Goal: Information Seeking & Learning: Understand process/instructions

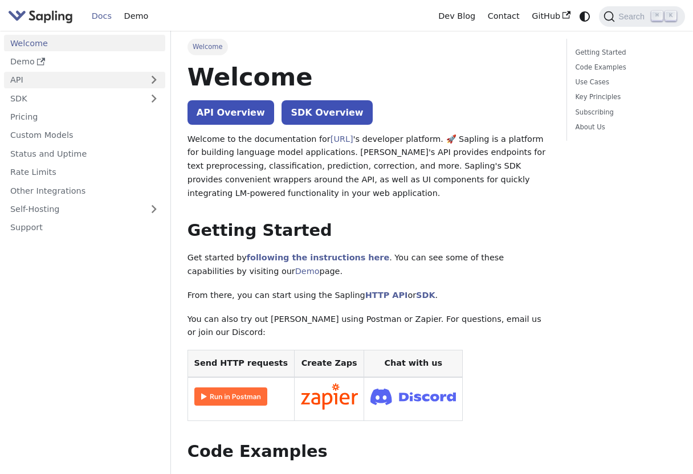
click at [76, 81] on link "API" at bounding box center [73, 80] width 138 height 17
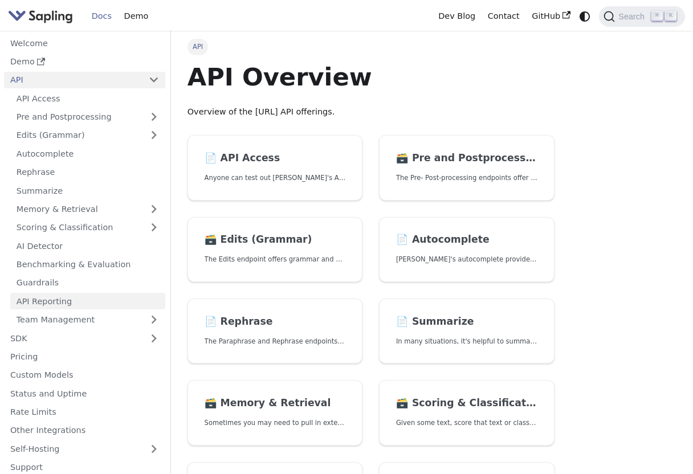
click at [65, 300] on link "API Reporting" at bounding box center [87, 301] width 155 height 17
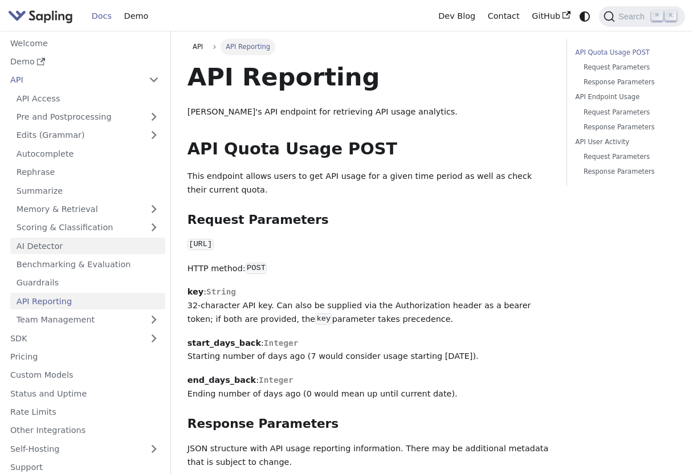
click at [76, 251] on link "AI Detector" at bounding box center [87, 245] width 155 height 17
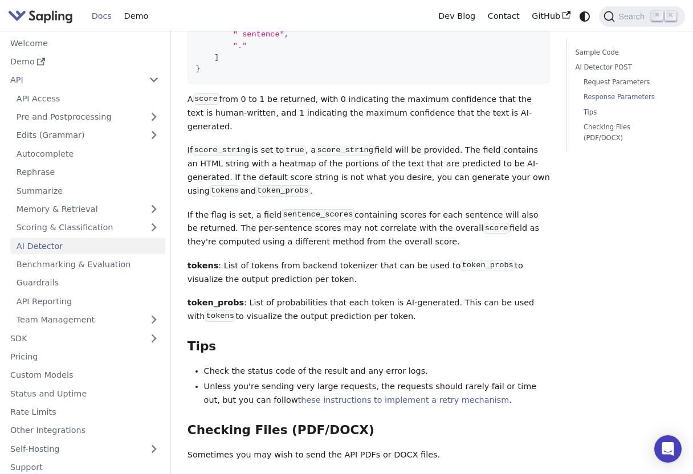
scroll to position [1602, 0]
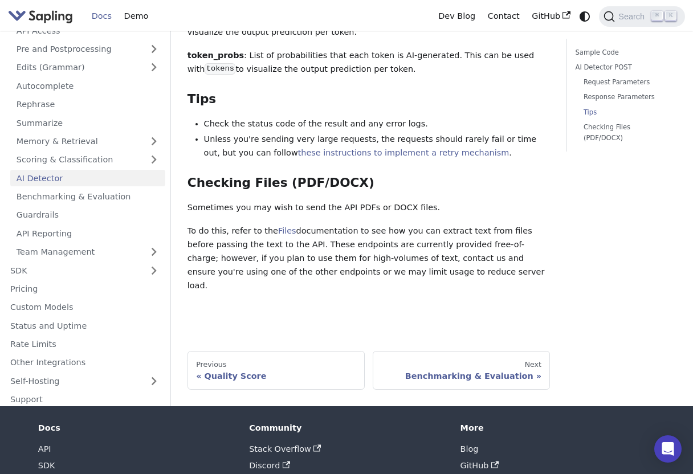
click at [272, 224] on p "To do this, refer to the Files documentation to see how you can extract text fr…" at bounding box center [368, 258] width 363 height 68
click at [279, 226] on link "Files" at bounding box center [287, 230] width 18 height 9
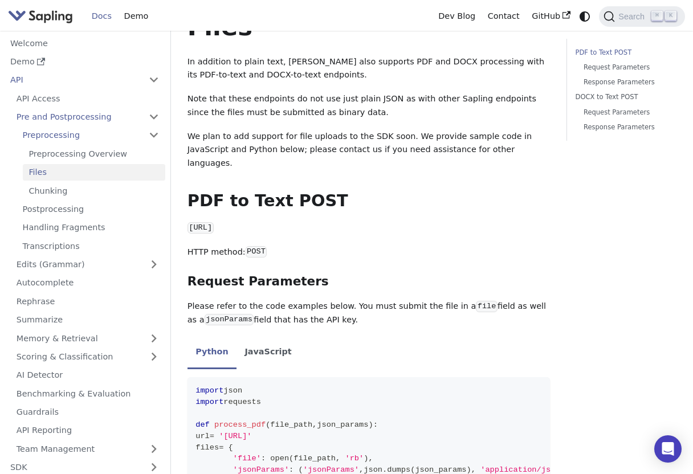
scroll to position [66, 0]
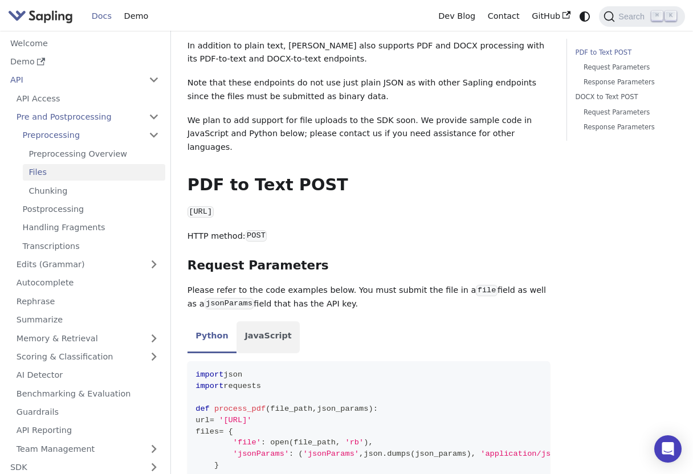
click at [253, 330] on li "JavaScript" at bounding box center [267, 337] width 63 height 32
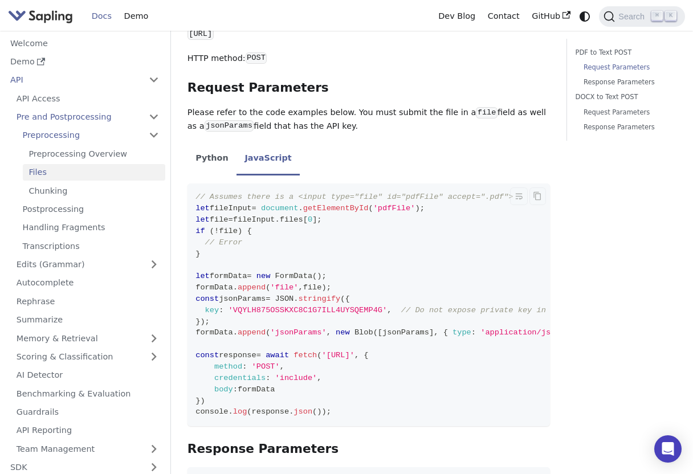
scroll to position [251, 0]
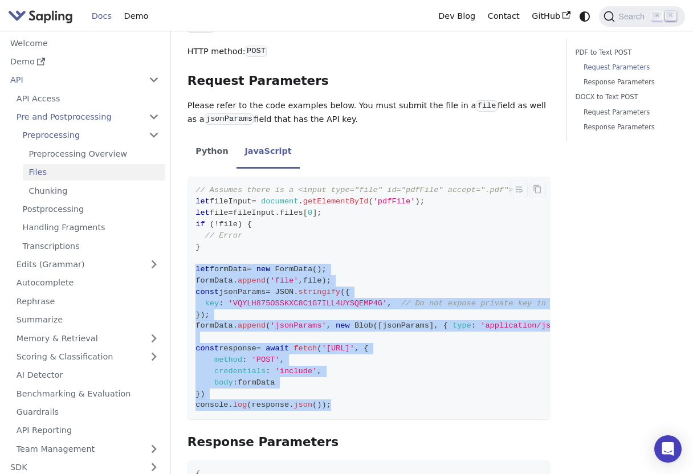
drag, startPoint x: 345, startPoint y: 391, endPoint x: 188, endPoint y: 259, distance: 204.9
click at [188, 259] on code "// Assumes there is a <input type="file" id="pdfFile" accept=".pdf"> let fileIn…" at bounding box center [396, 298] width 418 height 243
copy code "let formData = new FormData ( ) ; formData . append ( 'file' , file ) ; const j…"
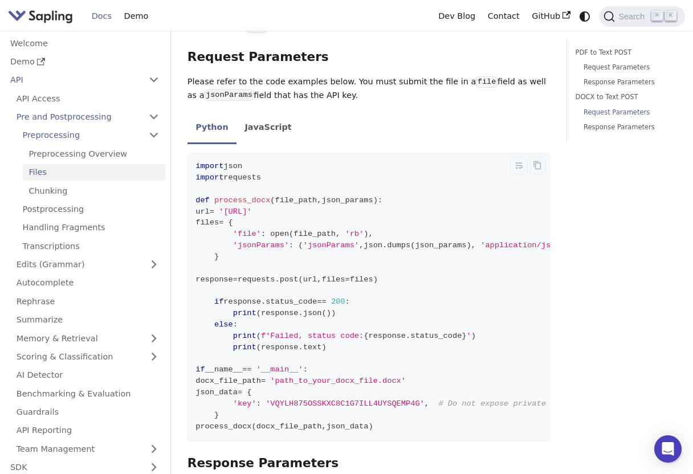
scroll to position [805, 0]
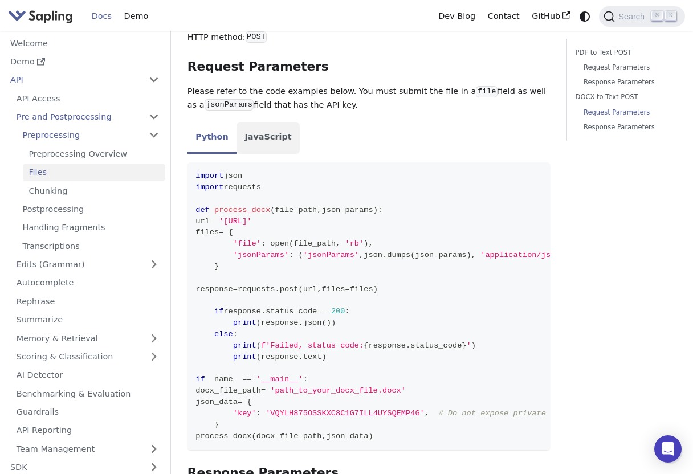
click at [243, 131] on li "JavaScript" at bounding box center [267, 138] width 63 height 32
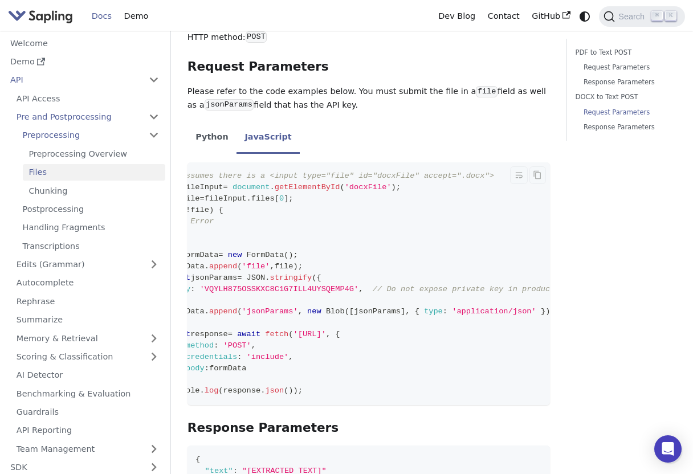
scroll to position [0, 57]
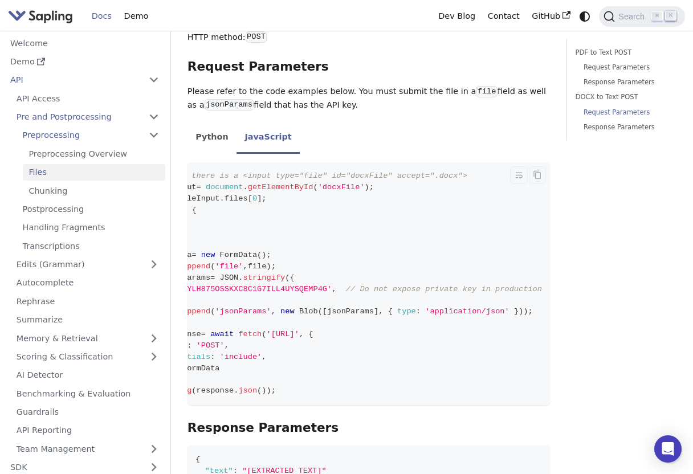
copy span "docx_to_text"
drag, startPoint x: 508, startPoint y: 327, endPoint x: 451, endPoint y: 330, distance: 57.0
click at [299, 330] on span "'[URL]'" at bounding box center [283, 334] width 32 height 9
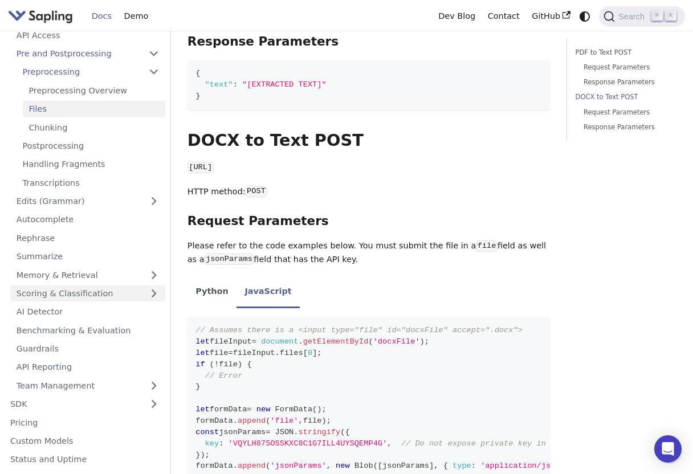
scroll to position [134, 0]
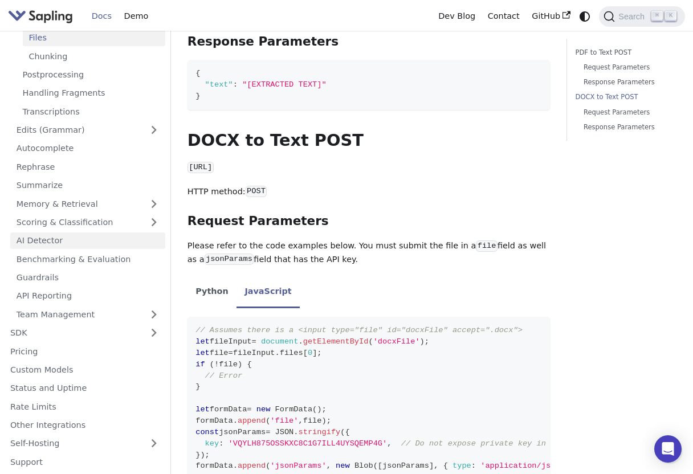
click at [92, 235] on link "AI Detector" at bounding box center [87, 240] width 155 height 17
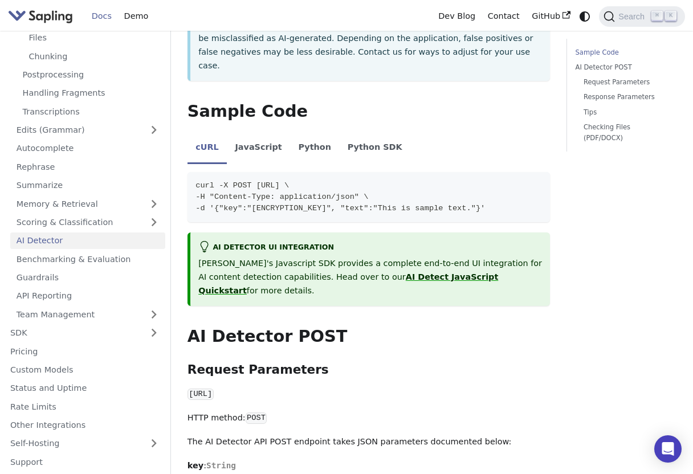
scroll to position [325, 0]
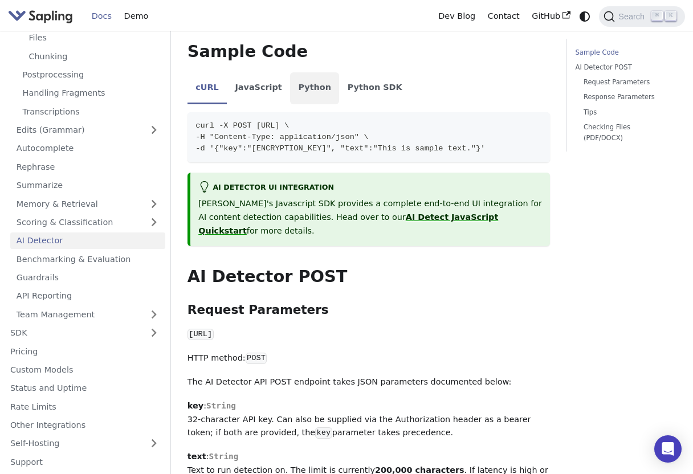
click at [312, 72] on li "Python" at bounding box center [314, 88] width 49 height 32
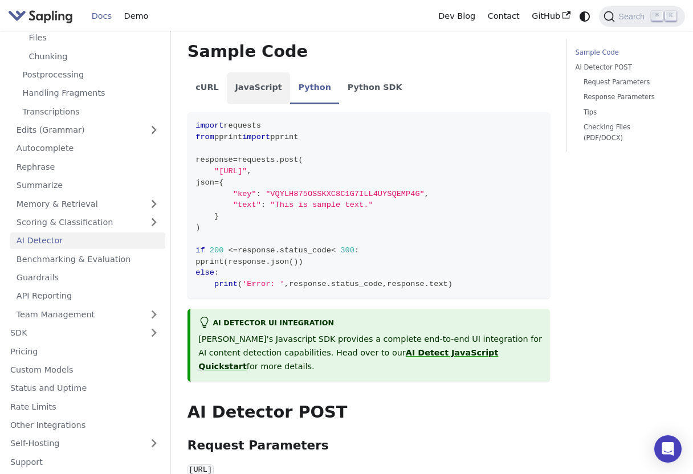
click at [271, 72] on li "JavaScript" at bounding box center [258, 88] width 63 height 32
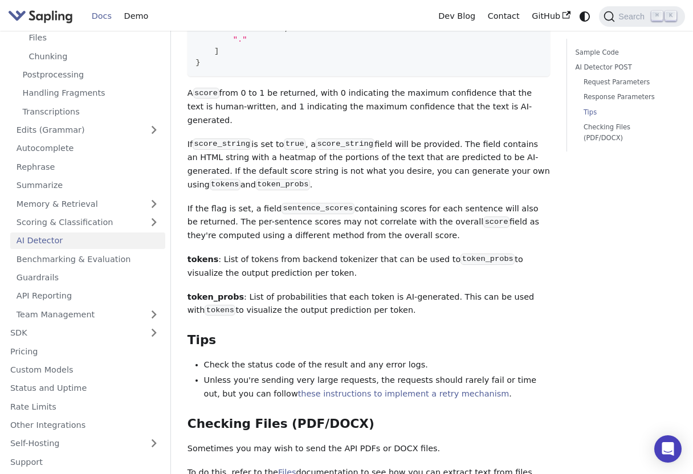
scroll to position [1799, 0]
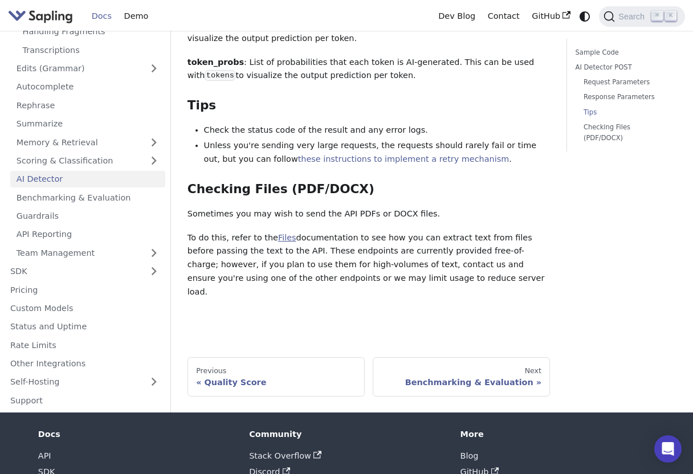
click at [284, 233] on link "Files" at bounding box center [287, 237] width 18 height 9
